Goal: Transaction & Acquisition: Purchase product/service

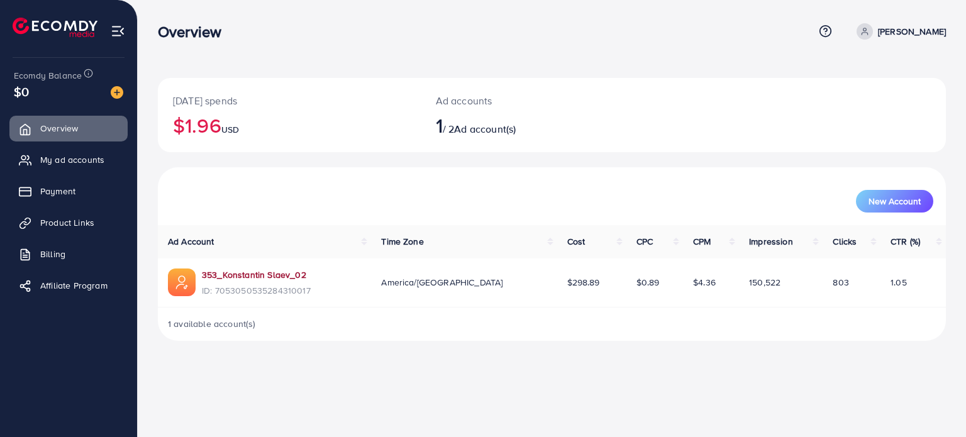
click at [227, 276] on link "353_Konstantin Slaev_02" at bounding box center [254, 275] width 104 height 13
click at [120, 93] on img at bounding box center [117, 92] width 13 height 13
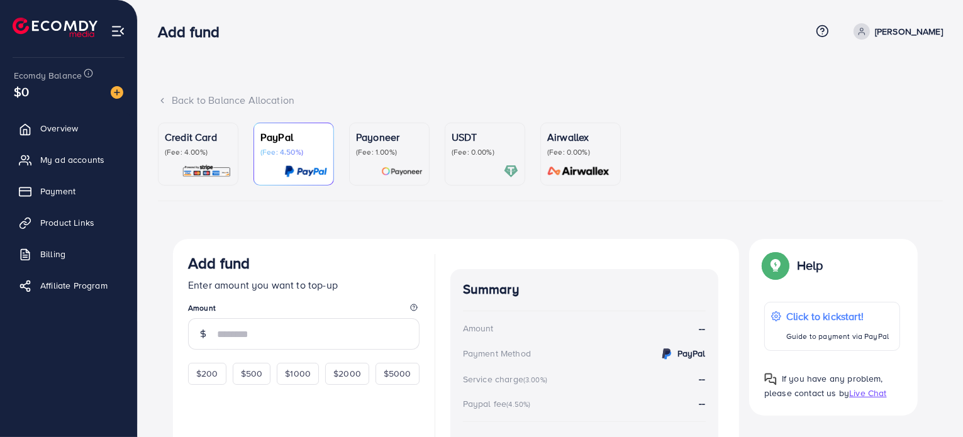
click at [196, 160] on div "Credit Card (Fee: 4.00%)" at bounding box center [198, 154] width 67 height 49
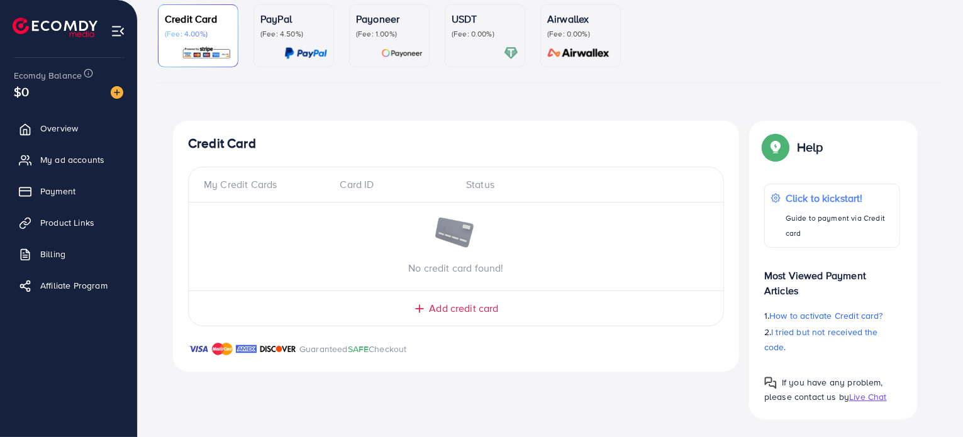
scroll to position [120, 0]
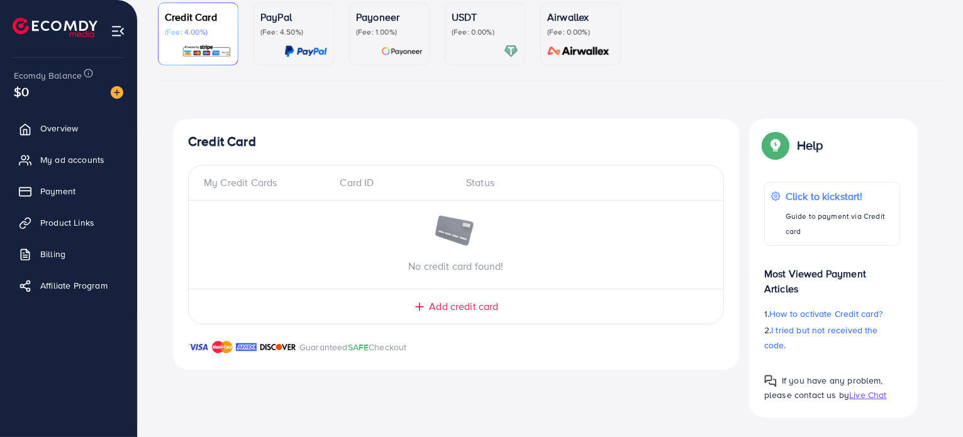
click at [460, 308] on span "Add credit card" at bounding box center [463, 307] width 69 height 14
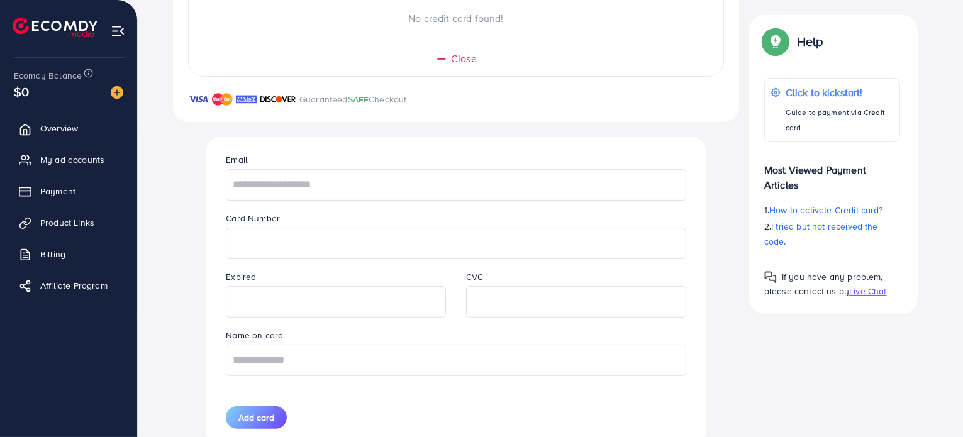
scroll to position [372, 0]
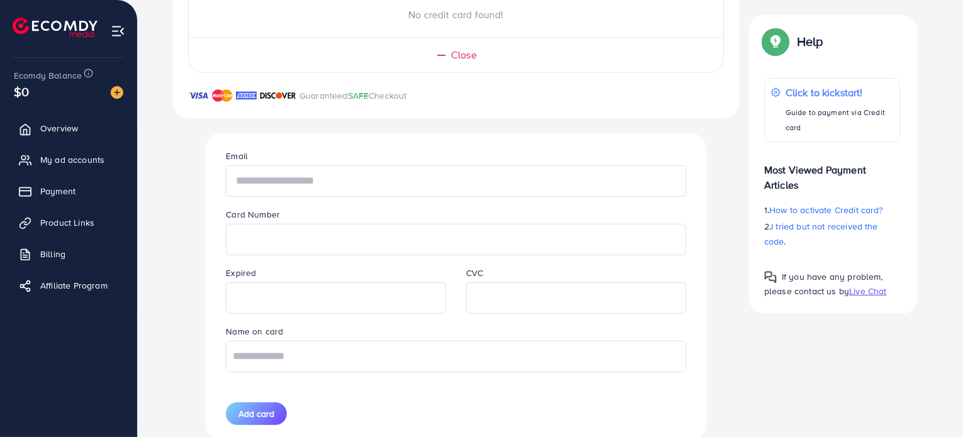
click at [272, 193] on input "text" at bounding box center [456, 180] width 460 height 31
type input "**********"
click at [337, 350] on input "text" at bounding box center [456, 356] width 460 height 31
type input "**********"
drag, startPoint x: 159, startPoint y: 319, endPoint x: 219, endPoint y: 337, distance: 62.9
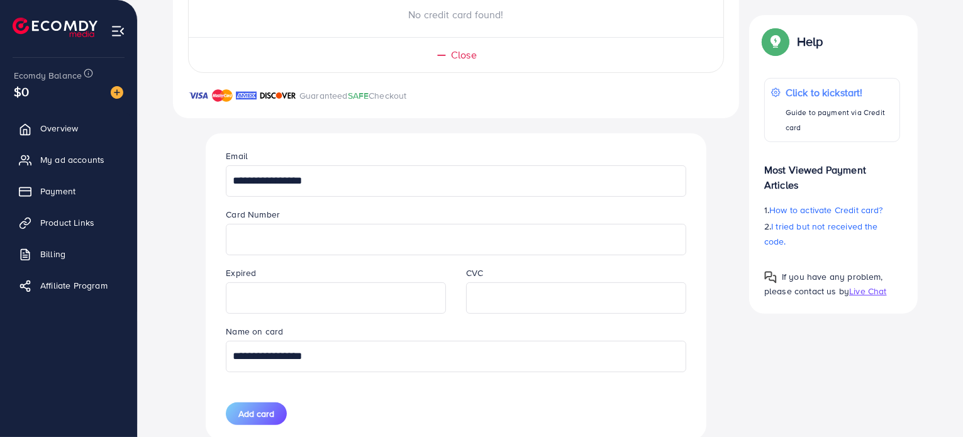
click at [159, 319] on div "**********" at bounding box center [550, 161] width 785 height 588
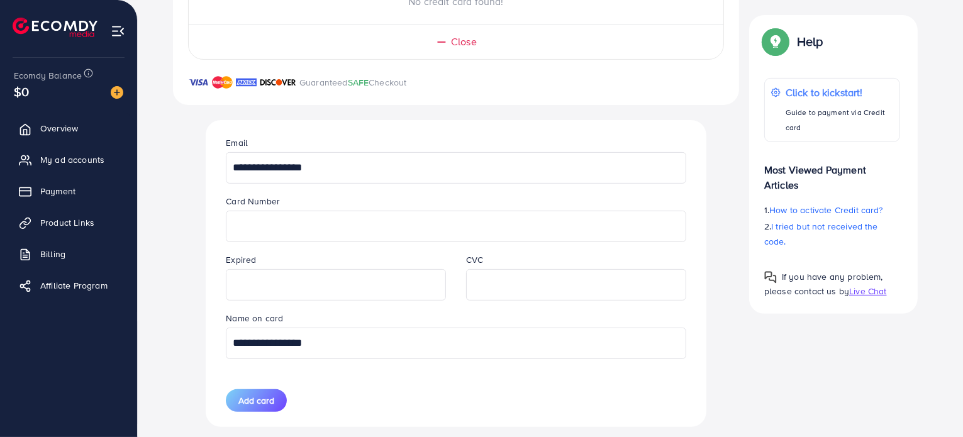
scroll to position [410, 0]
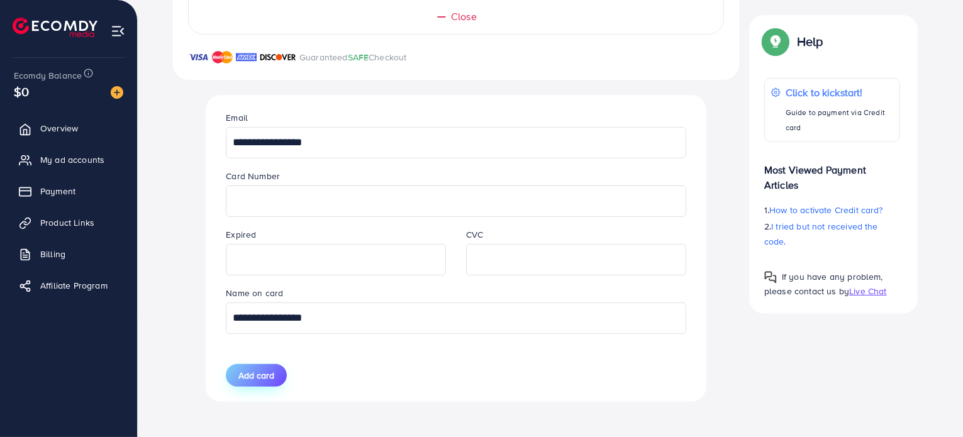
click at [269, 374] on span "Add card" at bounding box center [256, 375] width 36 height 13
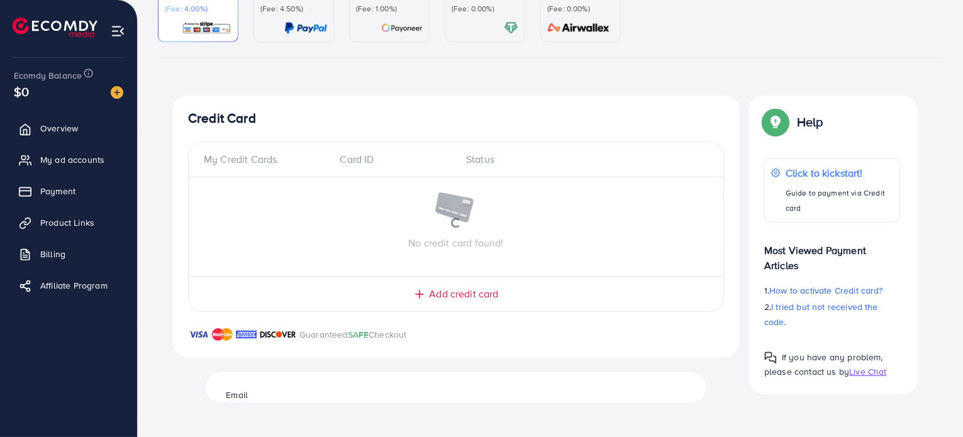
scroll to position [120, 0]
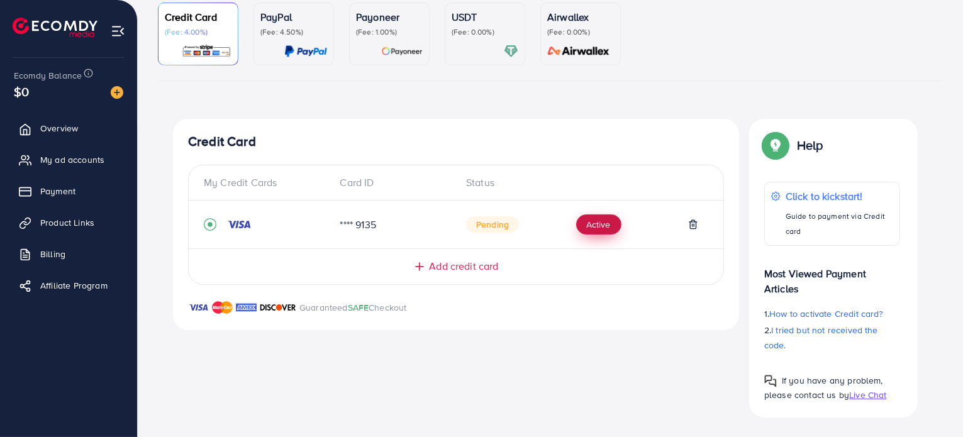
click at [597, 224] on button "Active" at bounding box center [598, 225] width 45 height 20
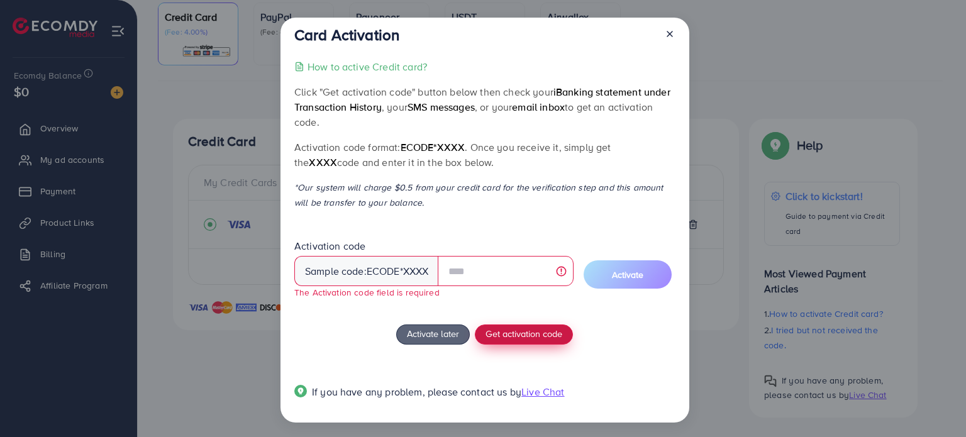
click at [535, 331] on span "Get activation code" at bounding box center [524, 333] width 77 height 13
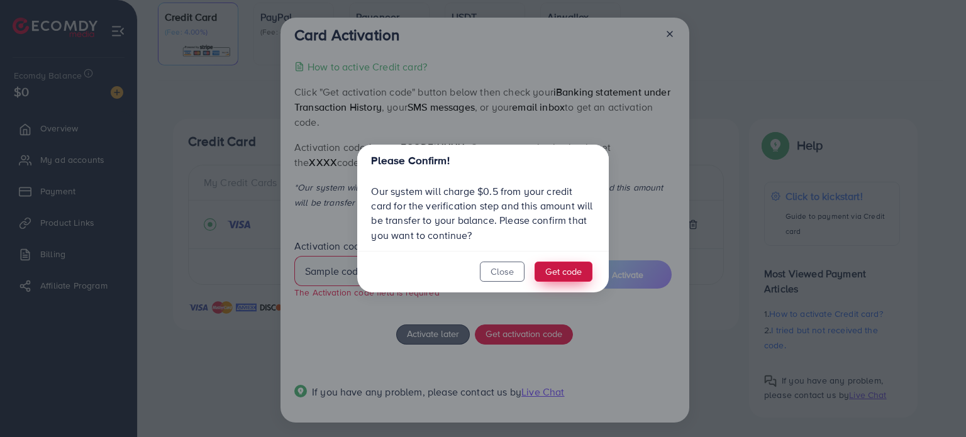
click at [566, 275] on button "Get code" at bounding box center [564, 272] width 58 height 20
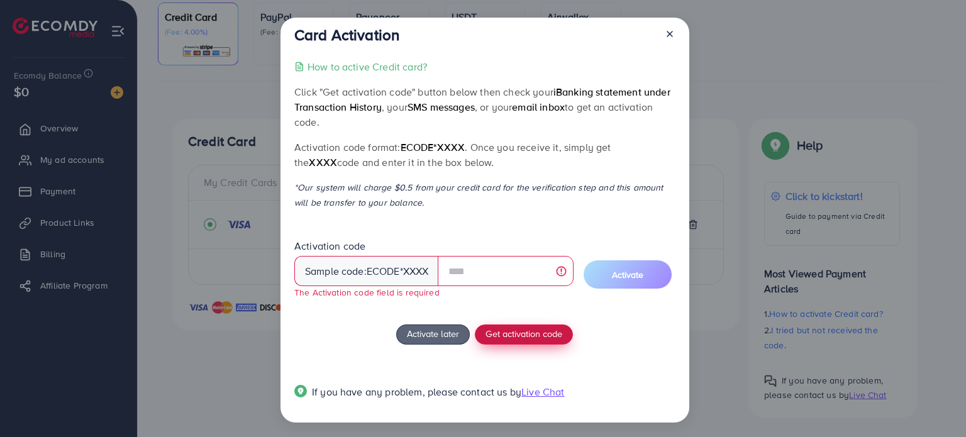
click at [551, 337] on span "Get activation code" at bounding box center [524, 333] width 77 height 13
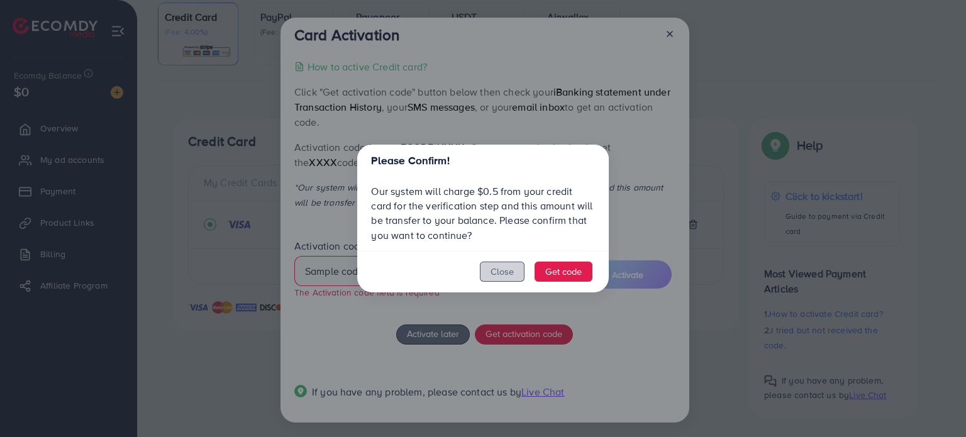
click at [491, 279] on button "Close" at bounding box center [502, 272] width 45 height 20
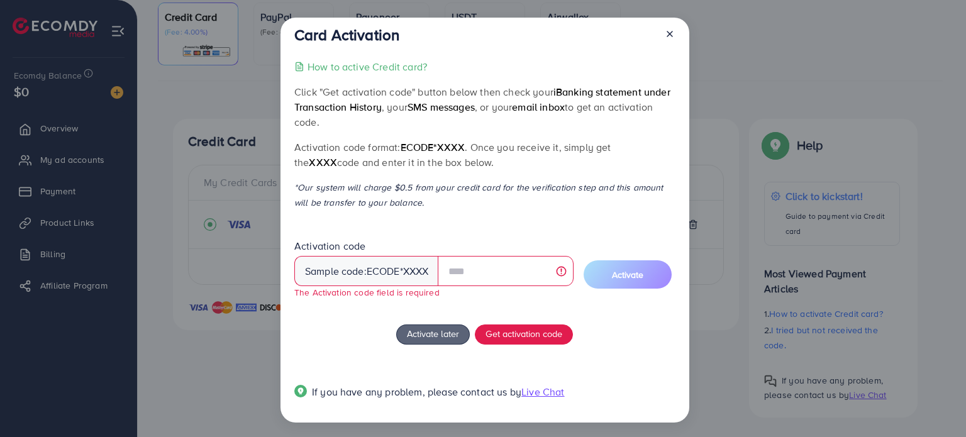
click at [667, 31] on icon at bounding box center [670, 34] width 10 height 10
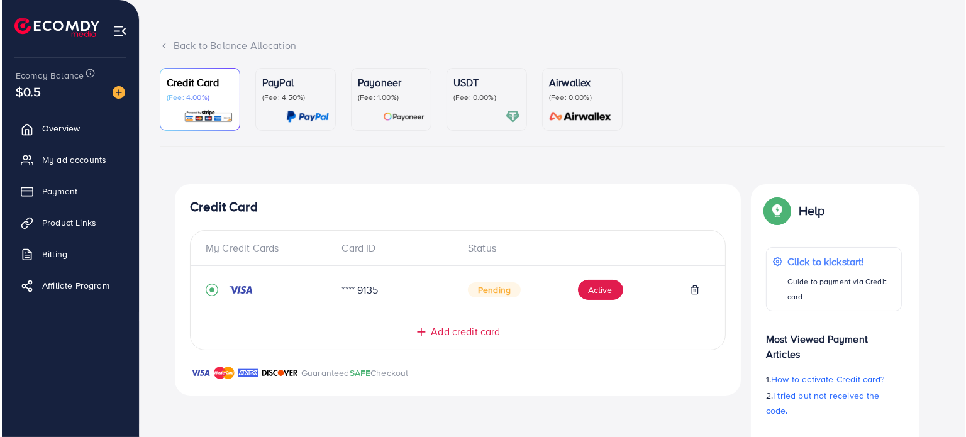
scroll to position [63, 0]
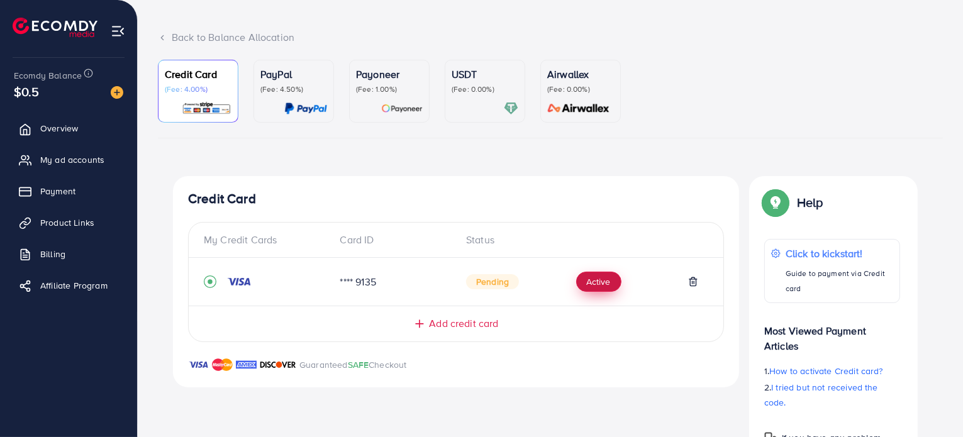
click at [619, 283] on button "Active" at bounding box center [598, 282] width 45 height 20
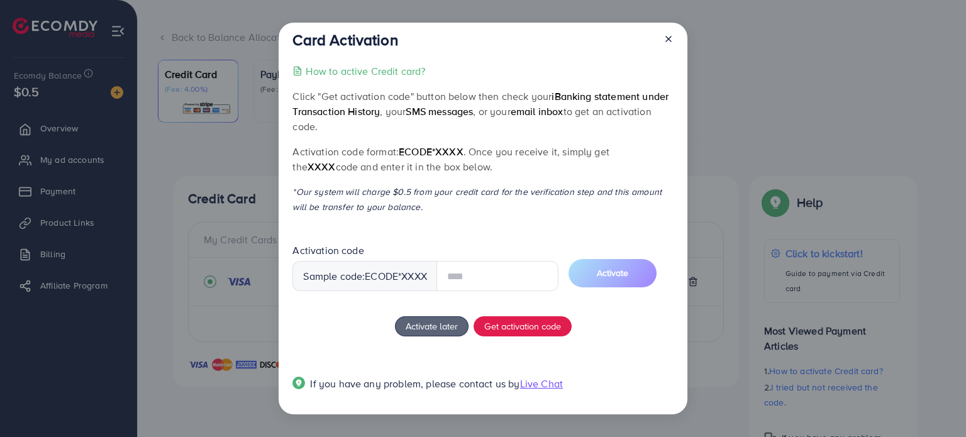
click at [501, 279] on input "text" at bounding box center [498, 276] width 122 height 30
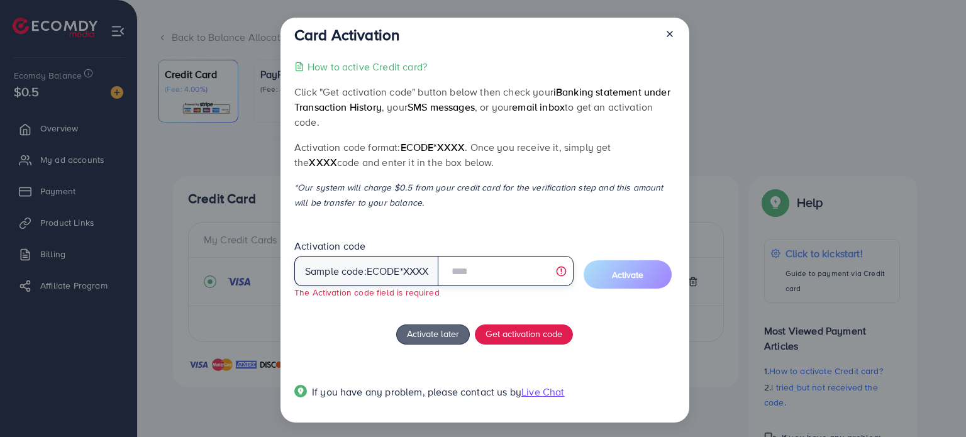
click at [562, 273] on input "text" at bounding box center [505, 271] width 135 height 30
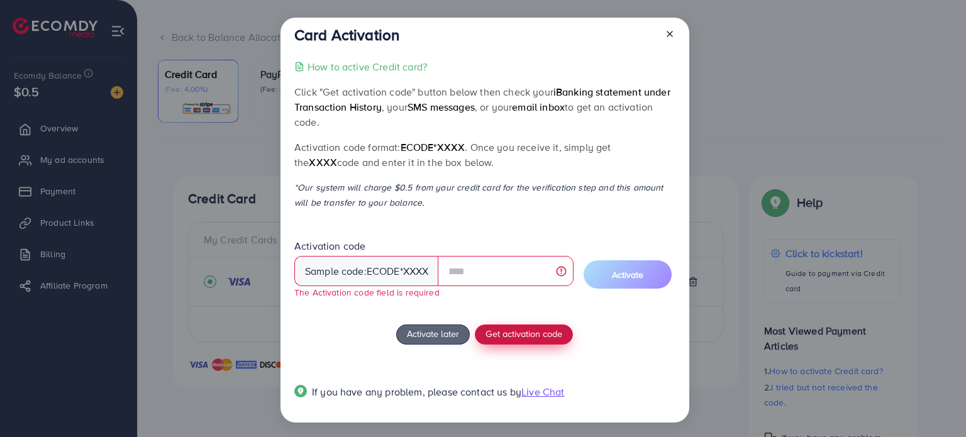
click at [547, 343] on button "Get activation code" at bounding box center [524, 335] width 98 height 20
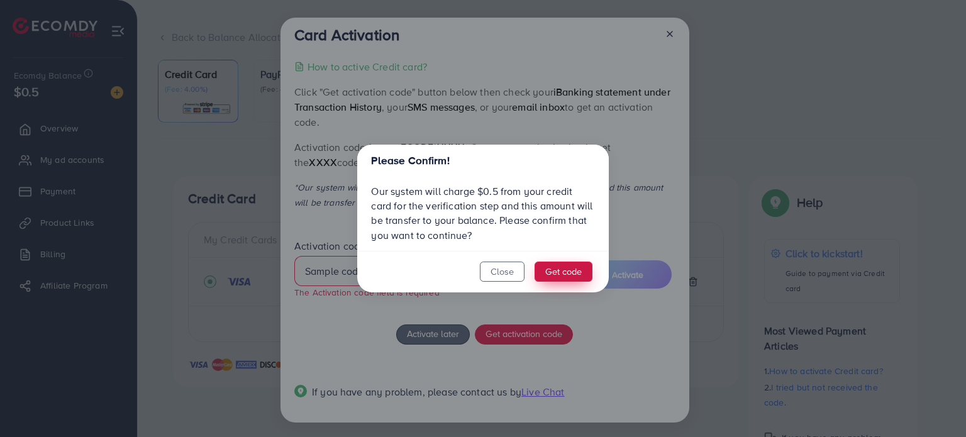
click at [557, 279] on button "Get code" at bounding box center [564, 272] width 58 height 20
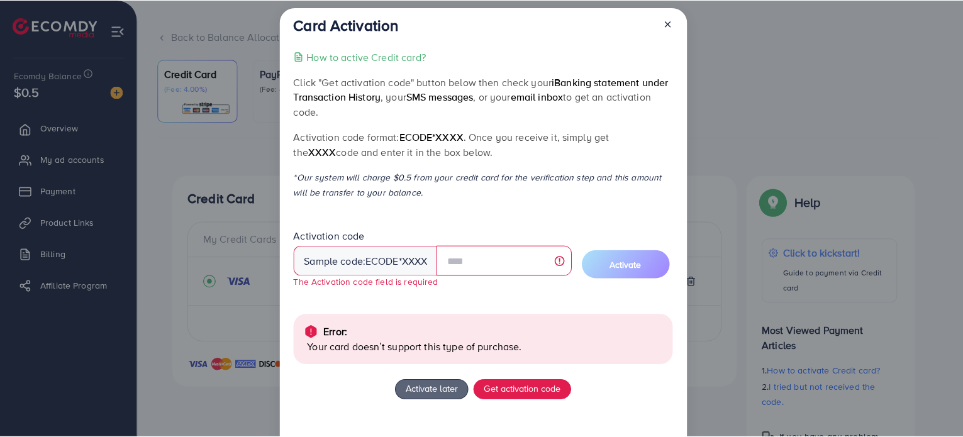
scroll to position [0, 0]
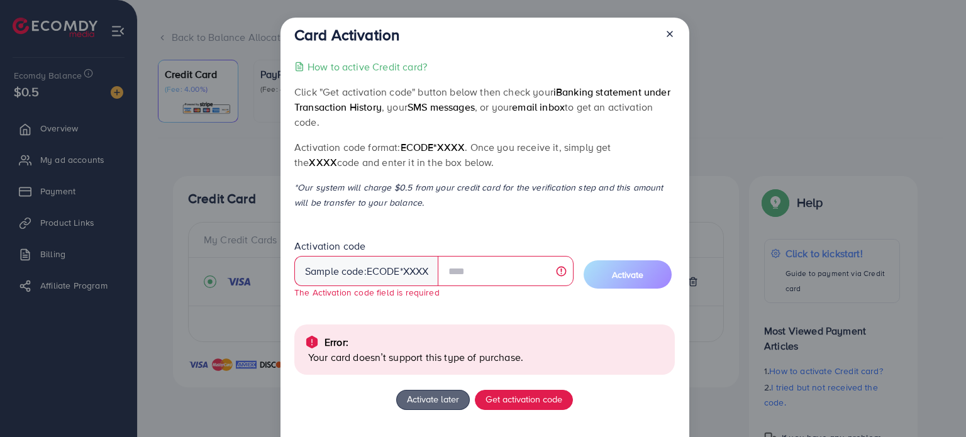
click at [668, 36] on icon at bounding box center [670, 34] width 10 height 10
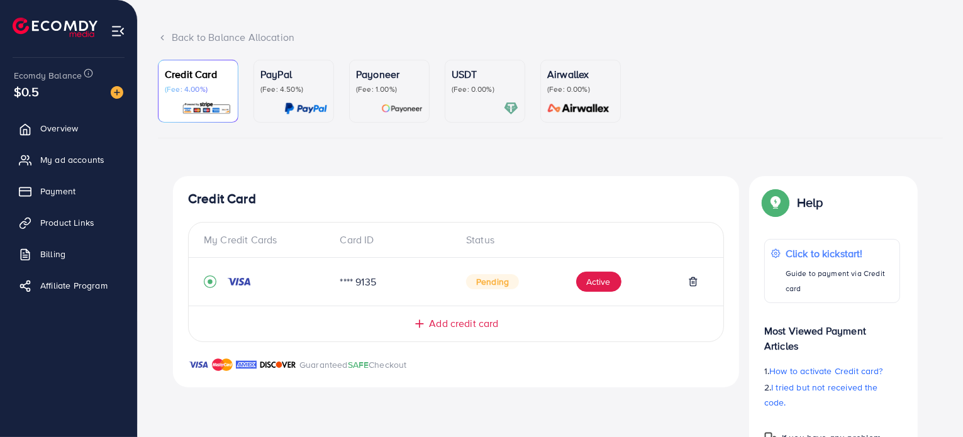
click at [491, 89] on p "(Fee: 0.00%)" at bounding box center [485, 89] width 67 height 10
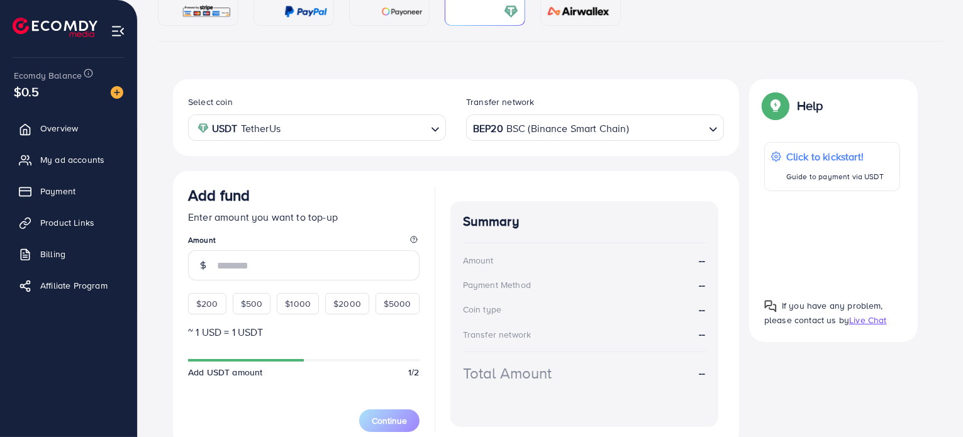
scroll to position [189, 0]
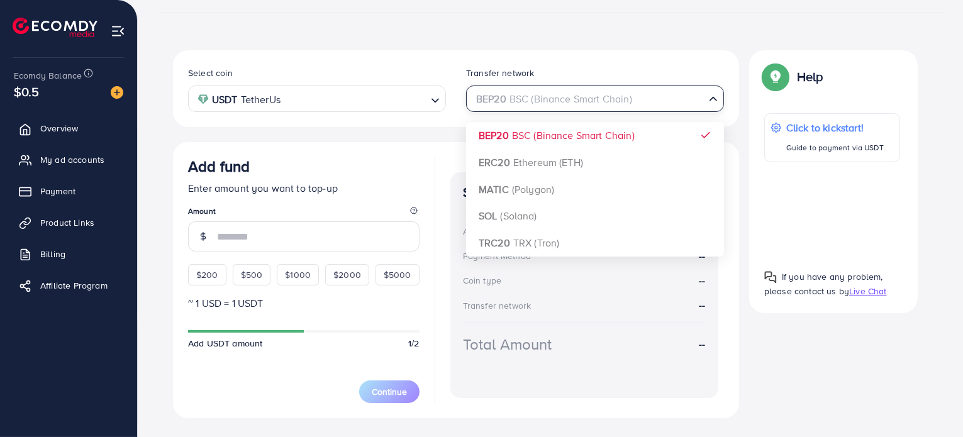
click at [526, 107] on div "BEP20 BSC (Binance Smart Chain)" at bounding box center [588, 98] width 235 height 22
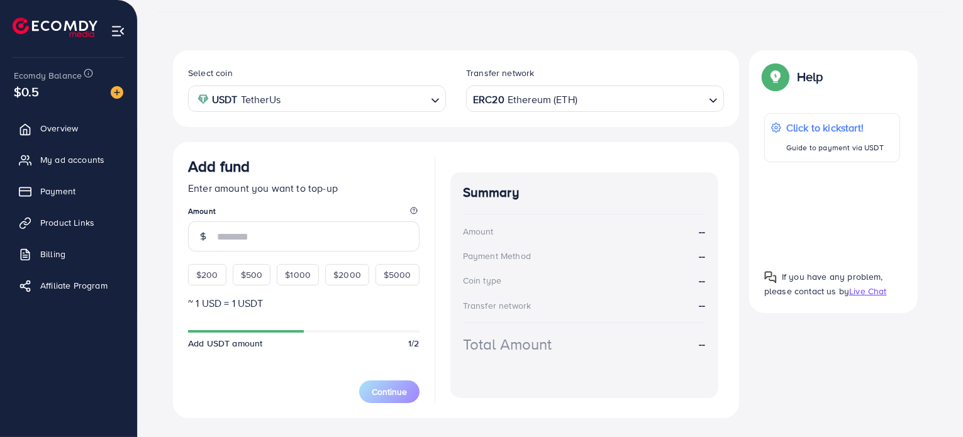
click at [515, 152] on div "Select coin USDT TetherUs Loading... Transfer network ERC20 Ethereum (ETH) Load…" at bounding box center [456, 233] width 566 height 367
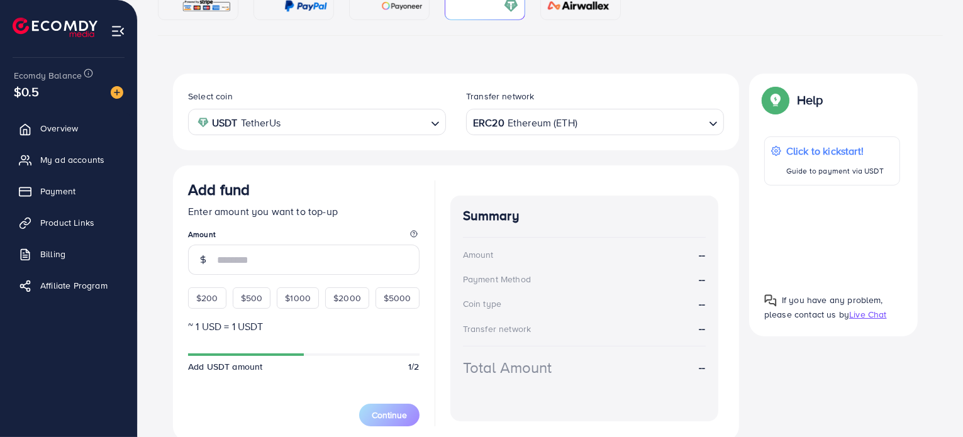
scroll to position [126, 0]
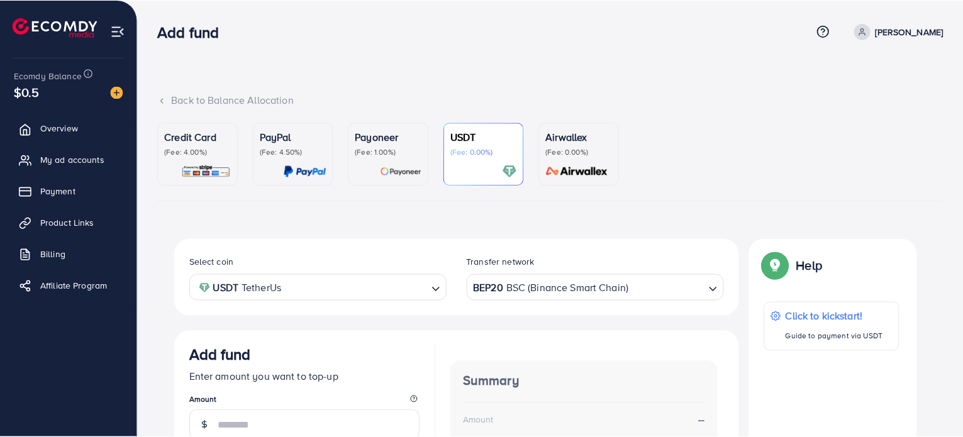
scroll to position [3, 0]
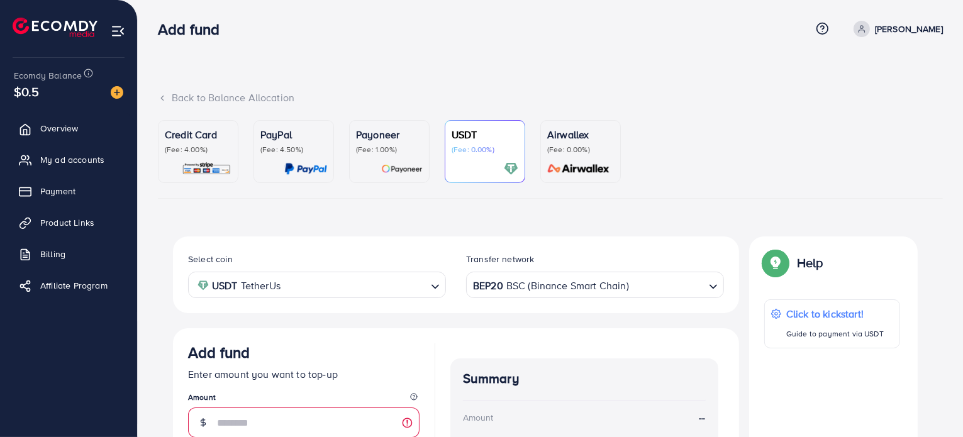
click at [283, 165] on div at bounding box center [293, 169] width 67 height 14
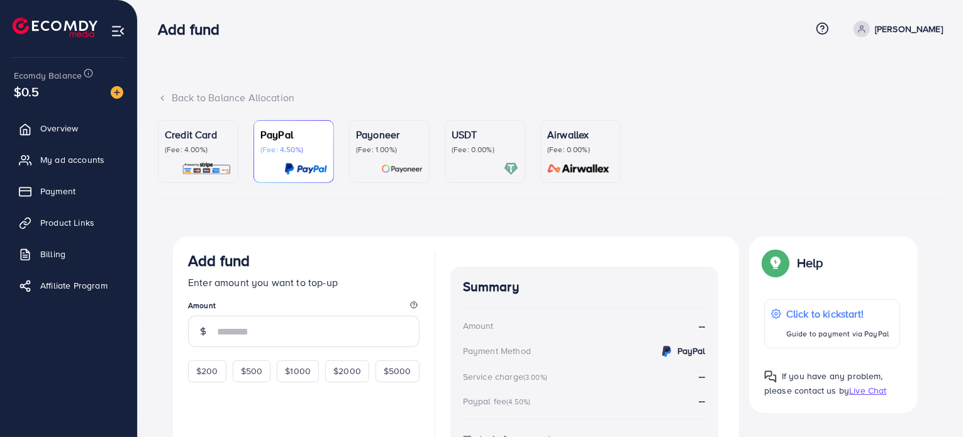
click at [221, 163] on img at bounding box center [207, 169] width 50 height 14
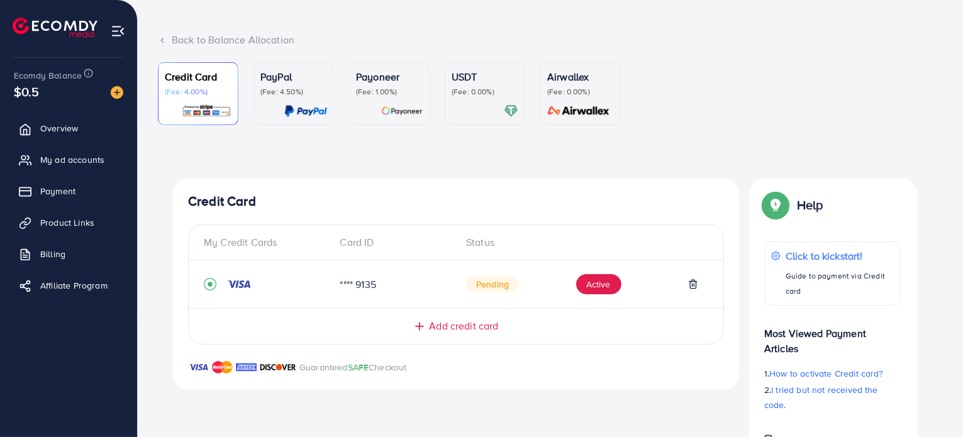
scroll to position [65, 0]
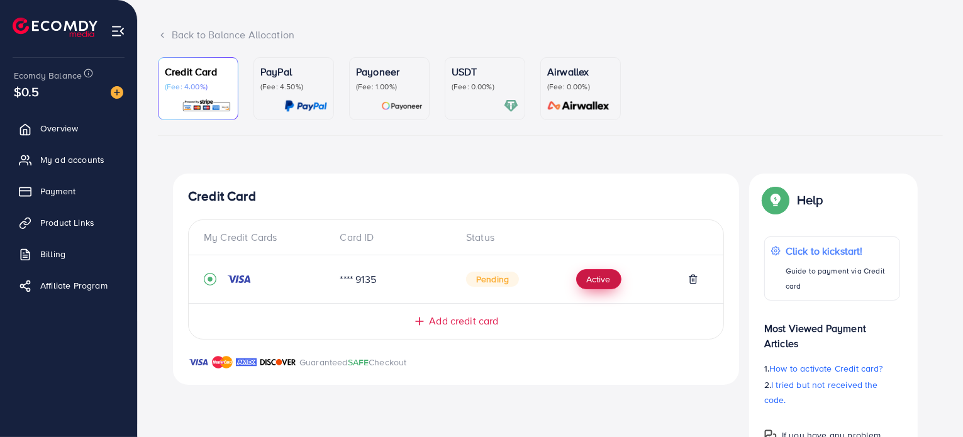
click at [587, 279] on button "Active" at bounding box center [598, 279] width 45 height 20
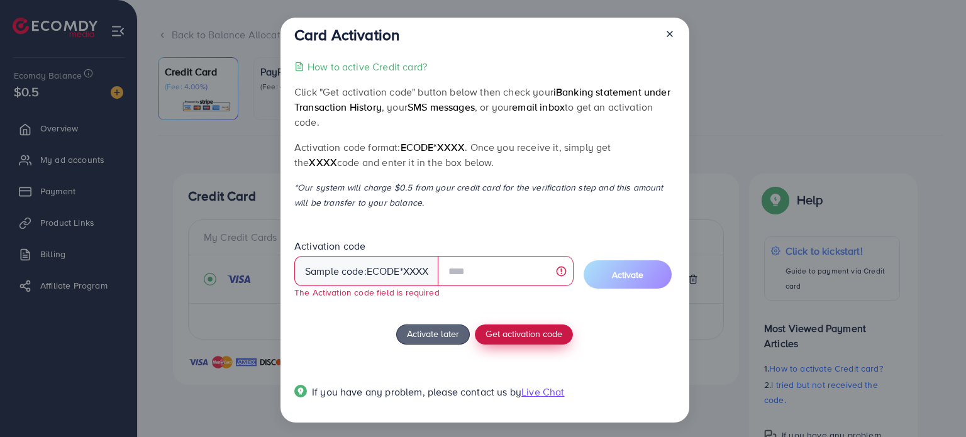
click at [506, 337] on span "Get activation code" at bounding box center [524, 333] width 77 height 13
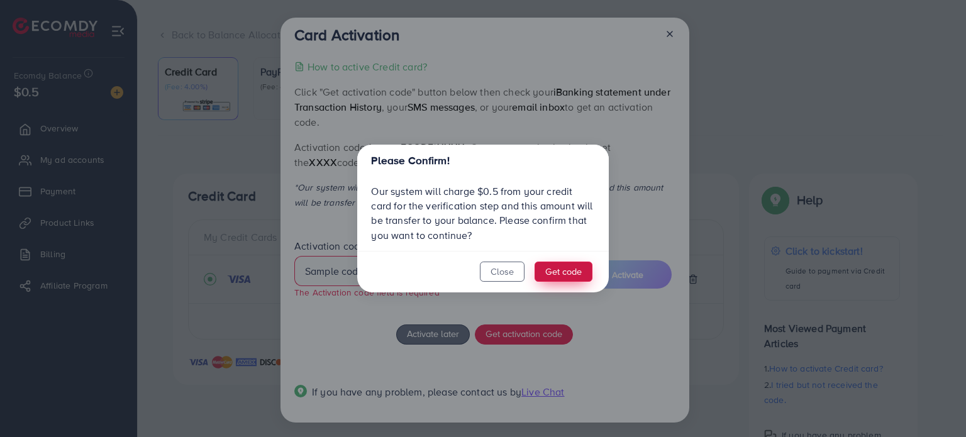
click at [545, 272] on button "Get code" at bounding box center [564, 272] width 58 height 20
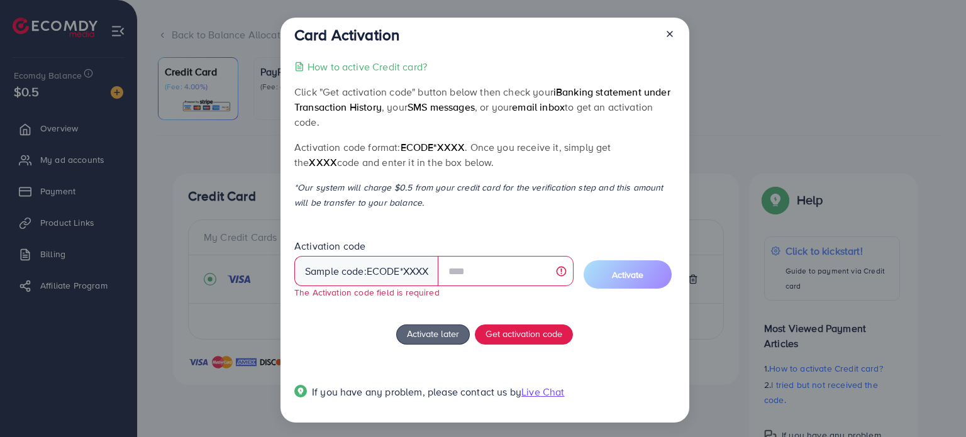
click at [532, 388] on div "If you have any problem, please contact us by Live Chat" at bounding box center [484, 395] width 381 height 40
click at [532, 388] on span "Live Chat" at bounding box center [543, 392] width 43 height 14
click at [675, 32] on div "Card Activation How to active Credit card? Click "Get activation code" button b…" at bounding box center [485, 220] width 409 height 405
click at [669, 30] on icon at bounding box center [670, 34] width 10 height 10
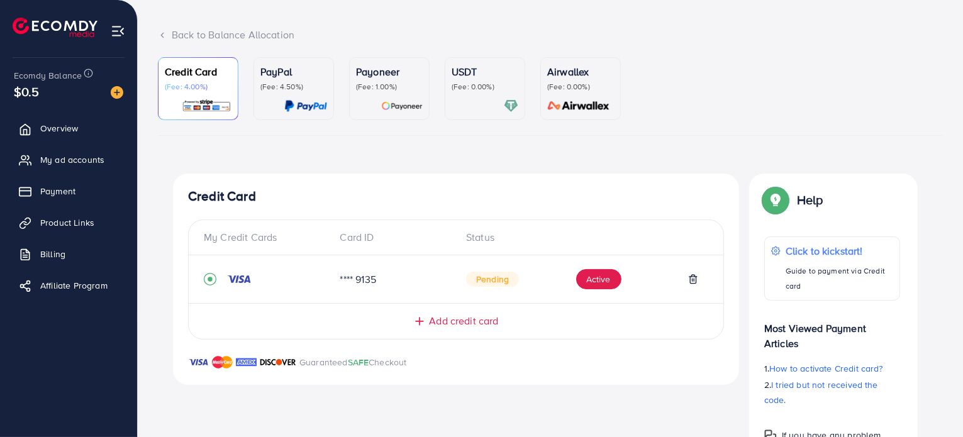
click at [487, 109] on div at bounding box center [485, 106] width 67 height 14
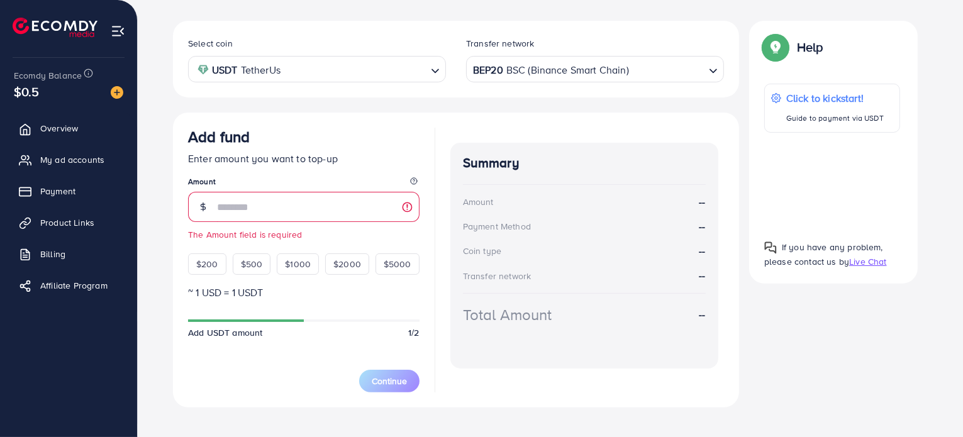
scroll to position [233, 0]
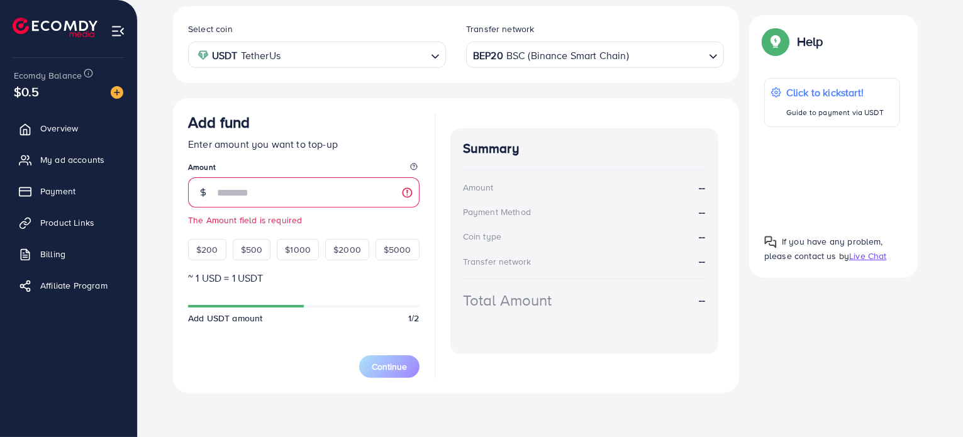
click at [504, 50] on div "BEP20 BSC (Binance Smart Chain)" at bounding box center [588, 54] width 235 height 22
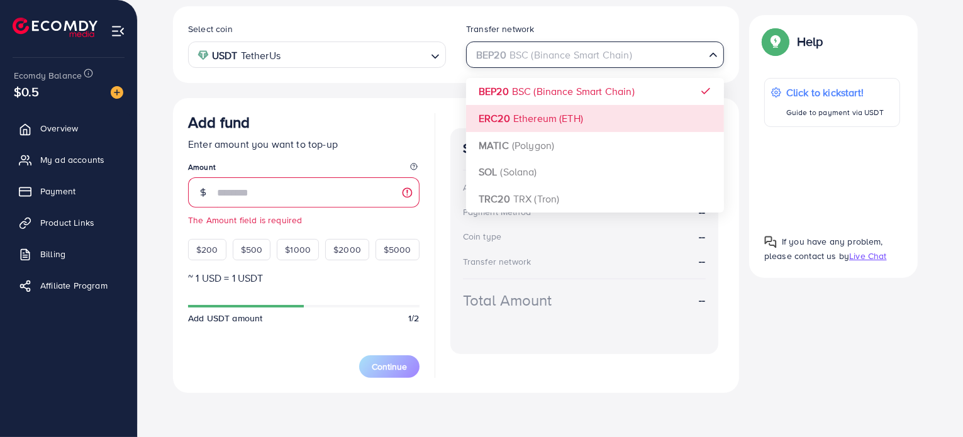
click at [530, 118] on div "Select coin USDT TetherUs Loading... Transfer network BEP20 BSC (Binance Smart …" at bounding box center [456, 199] width 566 height 386
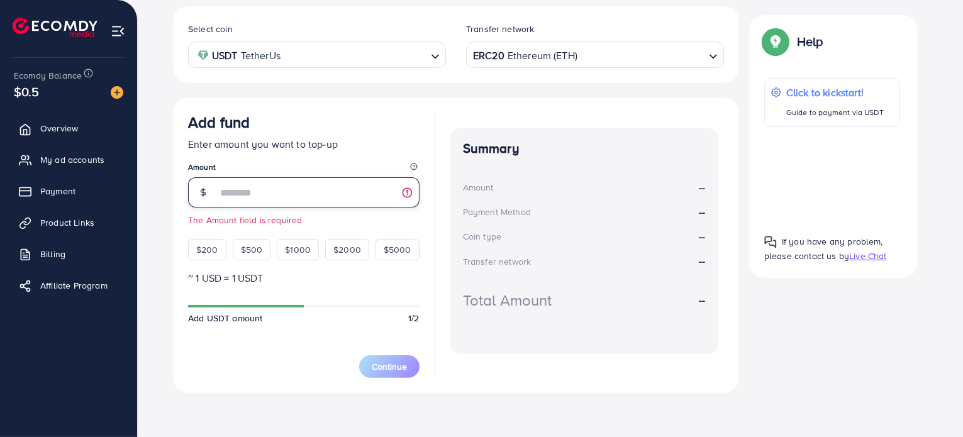
click at [371, 182] on input "number" at bounding box center [318, 192] width 203 height 30
click at [322, 153] on div "Add fund Enter amount you want to top-up Amount *** Amount is invalid (min: $20…" at bounding box center [304, 186] width 232 height 147
click at [405, 193] on input "***" at bounding box center [318, 192] width 203 height 30
click at [341, 194] on input "***" at bounding box center [318, 192] width 203 height 30
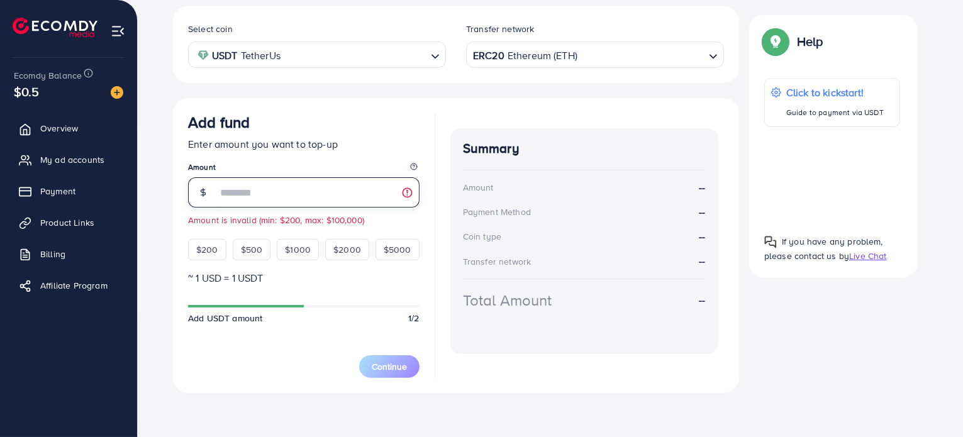
click at [341, 194] on input "***" at bounding box center [318, 192] width 203 height 30
click at [350, 193] on input "***" at bounding box center [318, 192] width 203 height 30
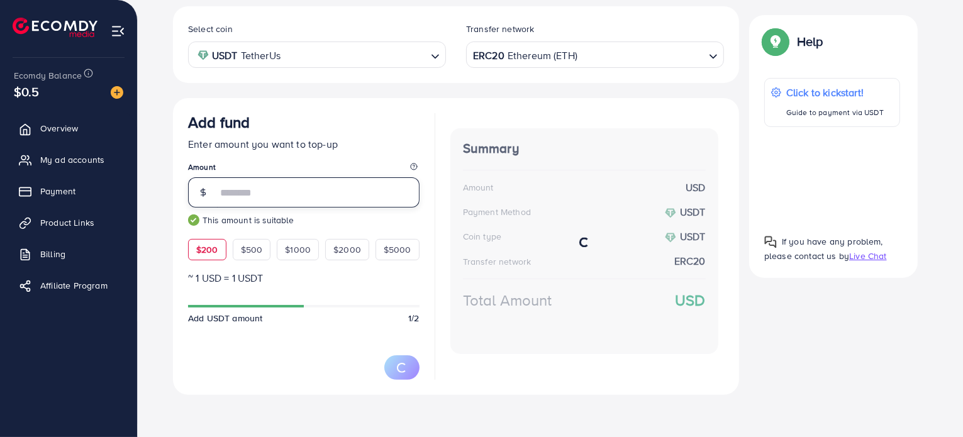
click at [350, 193] on input "***" at bounding box center [318, 192] width 203 height 30
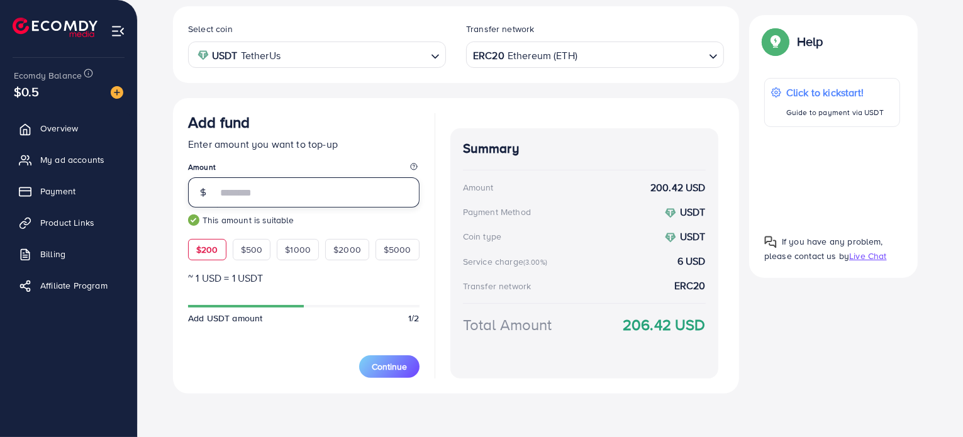
click at [350, 193] on input "***" at bounding box center [318, 192] width 203 height 30
type input "*"
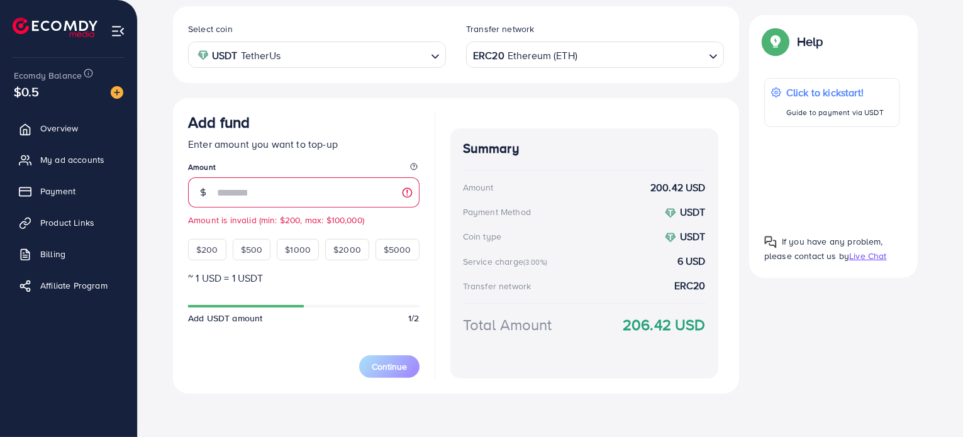
drag, startPoint x: 353, startPoint y: 145, endPoint x: 359, endPoint y: 151, distance: 8.0
click at [356, 148] on p "Enter amount you want to top-up" at bounding box center [304, 144] width 232 height 15
click at [359, 184] on input "***" at bounding box center [318, 192] width 203 height 30
type input "*"
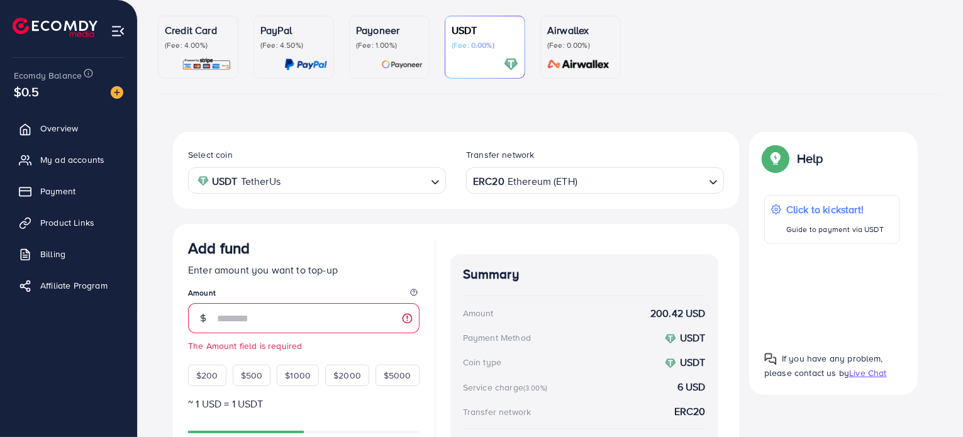
click at [292, 51] on div "PayPal (Fee: 4.50%)" at bounding box center [293, 47] width 67 height 49
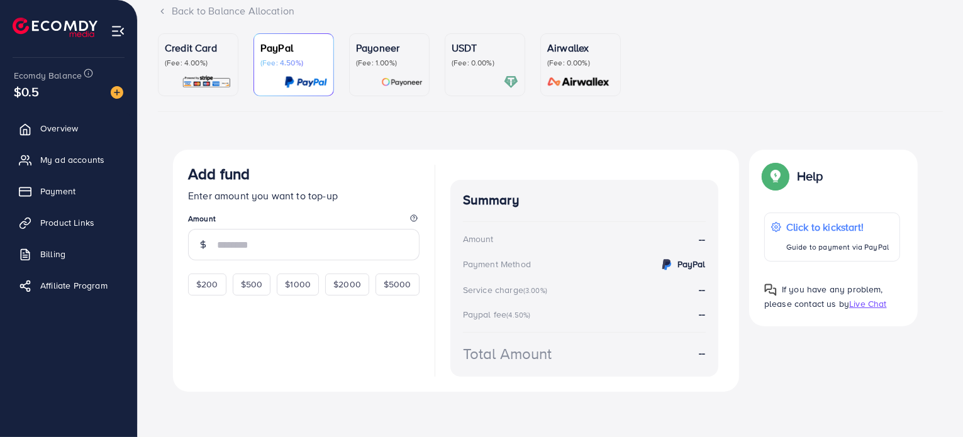
scroll to position [89, 0]
click at [215, 67] on div "Credit Card (Fee: 4.00%)" at bounding box center [198, 64] width 67 height 49
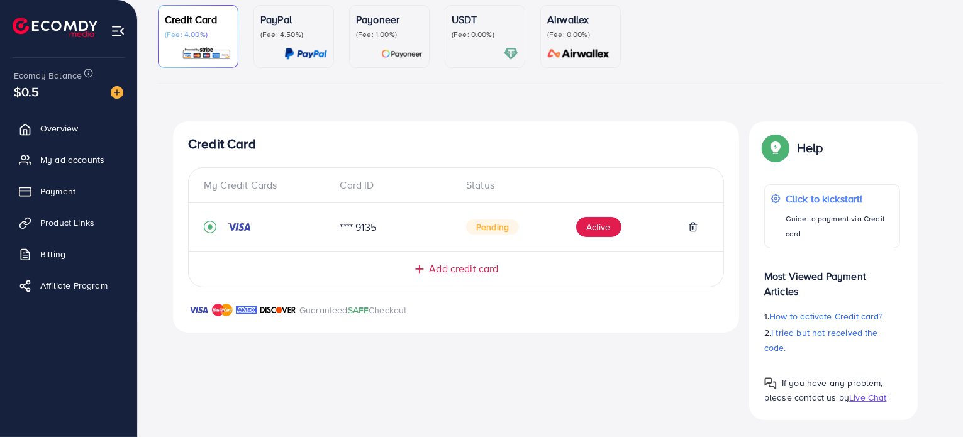
scroll to position [120, 0]
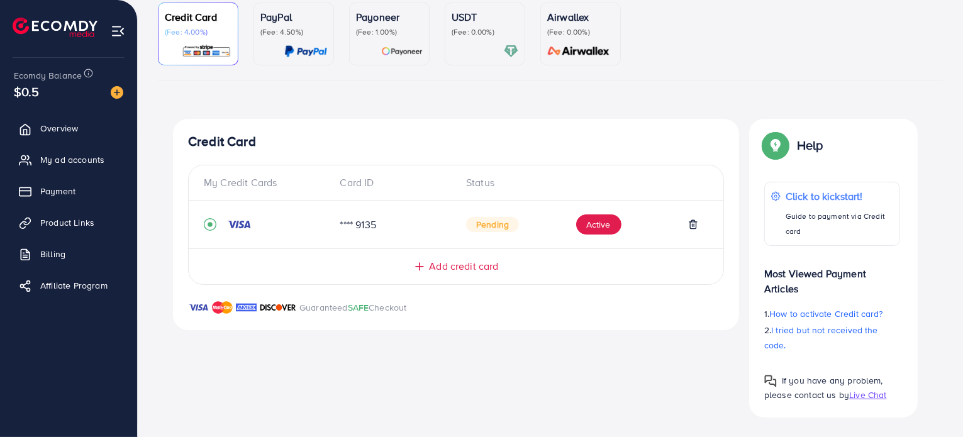
click at [116, 92] on img at bounding box center [117, 92] width 13 height 13
